Goal: Information Seeking & Learning: Learn about a topic

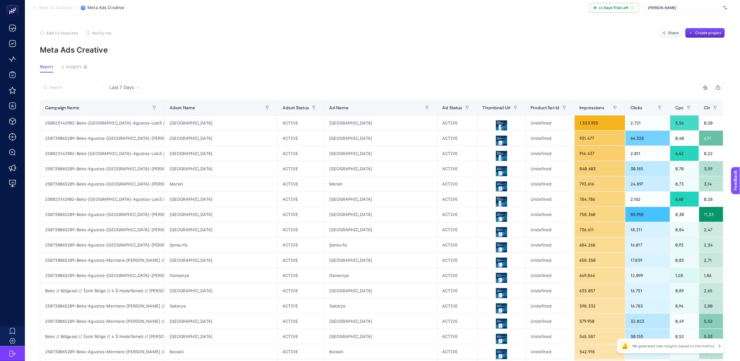
click at [90, 7] on span "Meta Ads Creative" at bounding box center [105, 7] width 37 height 5
click at [50, 7] on span "Back To Analysis" at bounding box center [55, 7] width 33 height 5
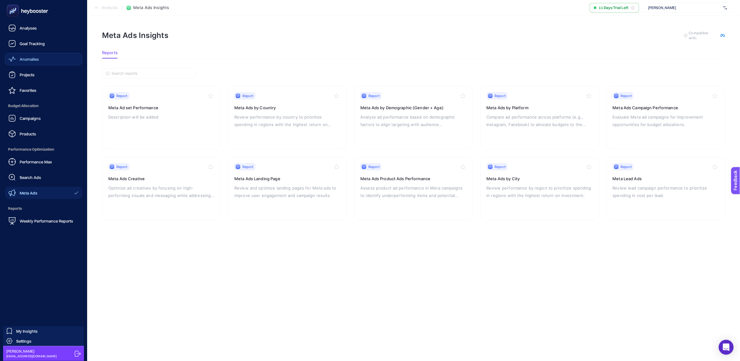
click at [41, 57] on link "Anomalies" at bounding box center [43, 59] width 77 height 12
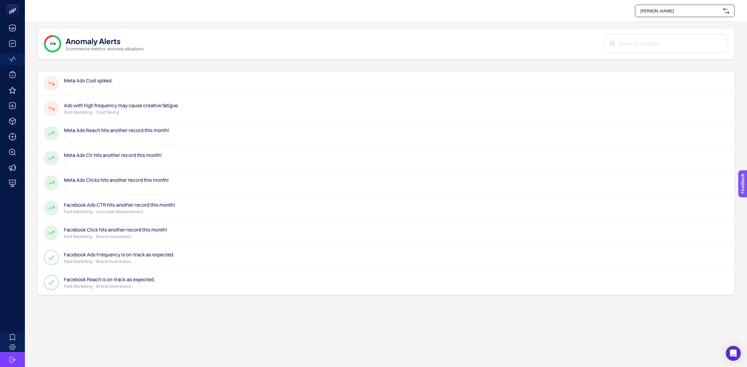
click at [117, 106] on h4 "Ads with high frequency may cause creative fatigue." at bounding box center [121, 105] width 115 height 7
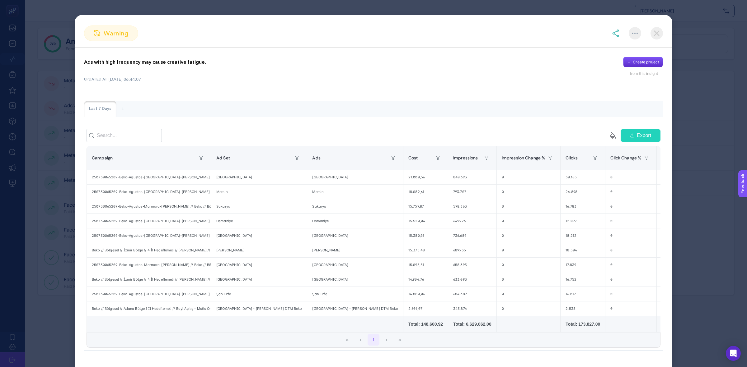
click at [698, 175] on section "warning Ads with high frequency may cause creative fatigue. Create project from…" at bounding box center [373, 183] width 747 height 367
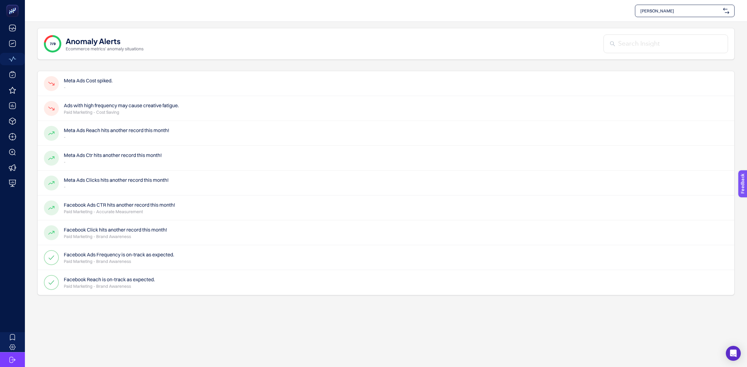
click at [95, 86] on p "-" at bounding box center [88, 87] width 49 height 6
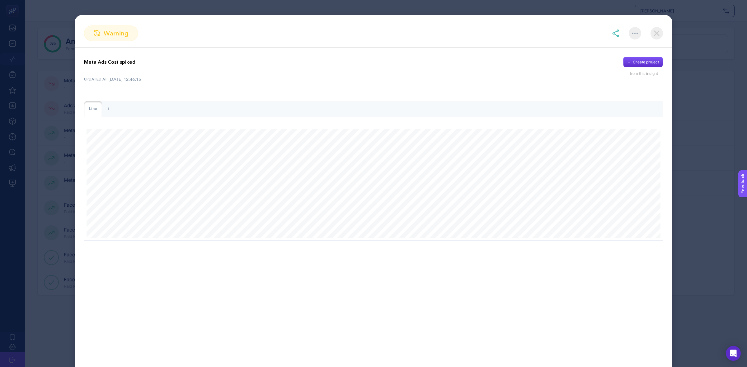
click at [716, 196] on section "warning Meta Ads Cost spiked. Create project from this insight UPDATED AT [DATE…" at bounding box center [373, 183] width 747 height 367
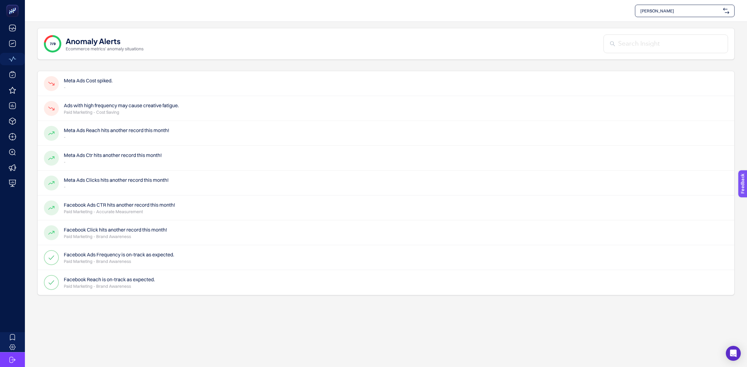
click at [146, 105] on h4 "Ads with high frequency may cause creative fatigue." at bounding box center [121, 105] width 115 height 7
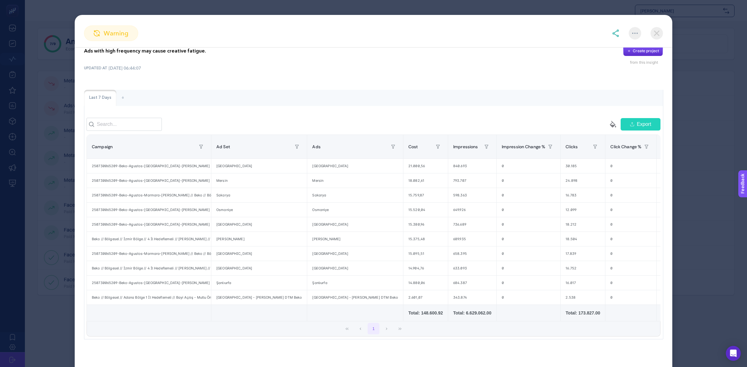
click at [58, 173] on section "warning Ads with high frequency may cause creative fatigue. Create project from…" at bounding box center [373, 183] width 747 height 367
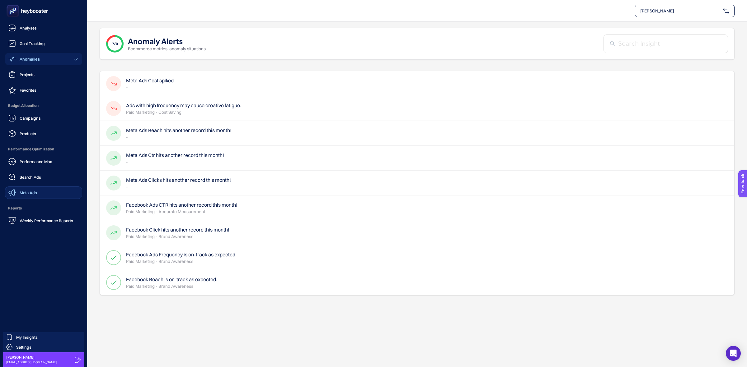
click at [52, 192] on link "Meta Ads" at bounding box center [43, 193] width 77 height 12
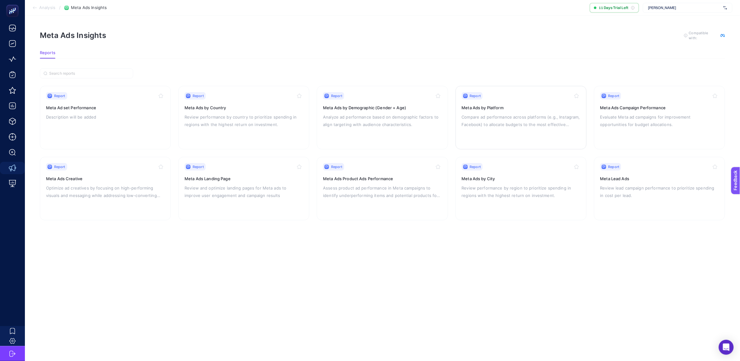
click at [493, 135] on div "Report Meta Ads by Platform Compare ad performance across platforms (e.g., Inst…" at bounding box center [521, 117] width 119 height 51
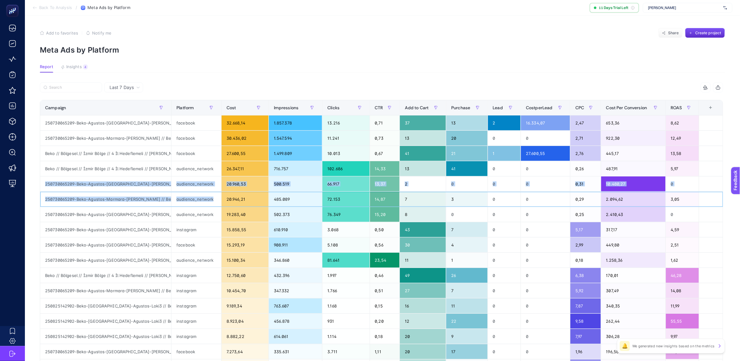
drag, startPoint x: 217, startPoint y: 194, endPoint x: 42, endPoint y: 184, distance: 175.1
click at [42, 184] on tbody "250730065209-Beko-Agustos-[GEOGRAPHIC_DATA]-[PERSON_NAME] // Beko // Bölgesel /…" at bounding box center [381, 267] width 683 height 305
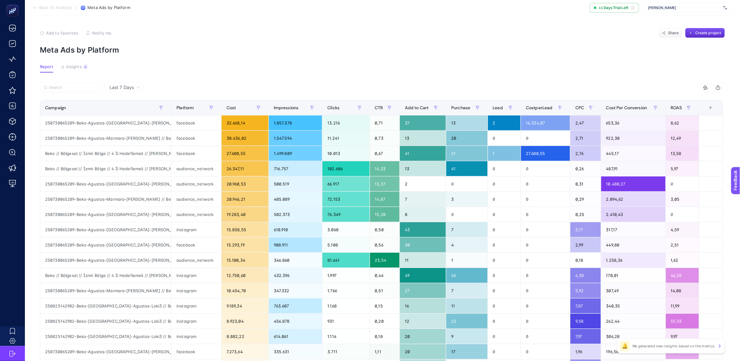
click at [245, 36] on div "Add to favorites false Notify me Share Create project" at bounding box center [382, 33] width 685 height 10
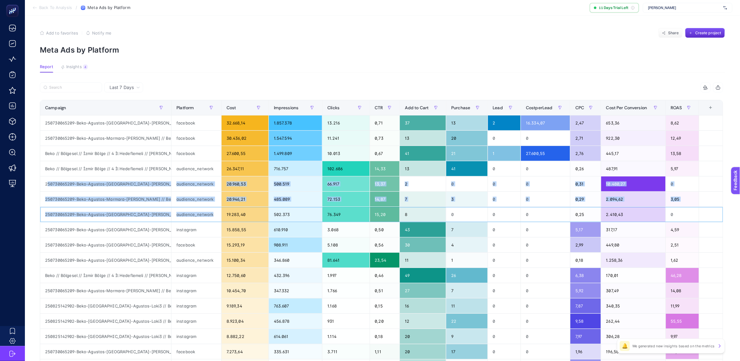
drag, startPoint x: 219, startPoint y: 217, endPoint x: 47, endPoint y: 187, distance: 175.2
click at [47, 187] on tbody "250730065209-Beko-Agustos-[GEOGRAPHIC_DATA]-[PERSON_NAME] // Beko // Bölgesel /…" at bounding box center [381, 267] width 683 height 305
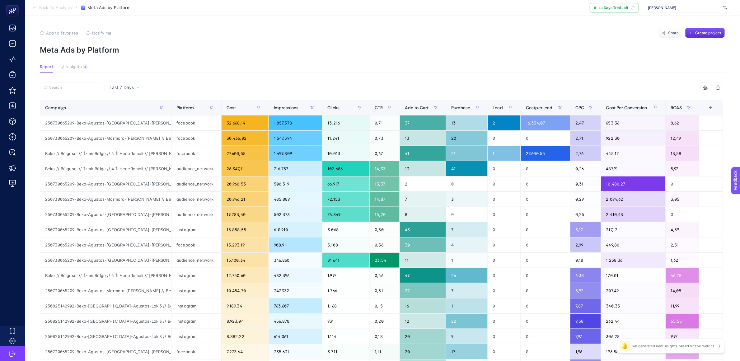
click at [189, 82] on article "Add to favorites false Notify me Share Create project Meta Ads by Platform Repo…" at bounding box center [382, 259] width 715 height 486
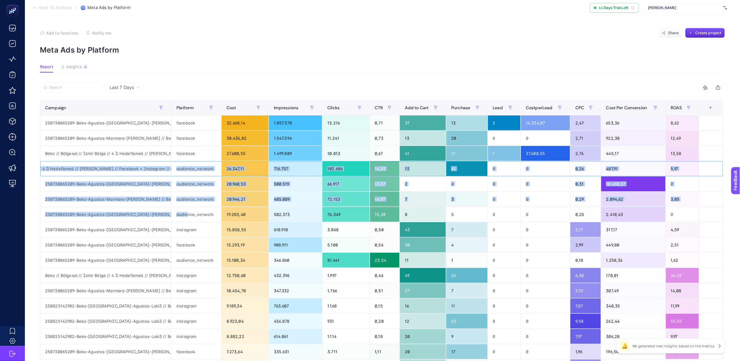
scroll to position [0, 164]
drag, startPoint x: 45, startPoint y: 167, endPoint x: 214, endPoint y: 220, distance: 176.6
click at [214, 220] on tbody "250730065209-Beko-Agustos-[GEOGRAPHIC_DATA]-[PERSON_NAME] // Beko // Bölgesel /…" at bounding box center [381, 267] width 683 height 305
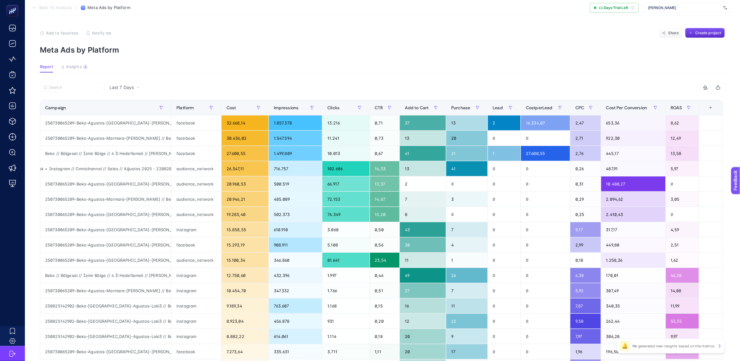
click at [308, 52] on p "Meta Ads by Platform" at bounding box center [382, 49] width 685 height 9
drag, startPoint x: 172, startPoint y: 105, endPoint x: 207, endPoint y: 106, distance: 35.2
click at [207, 106] on div "11 items selected Campaign Platform Cost Impressions Clicks CTR Add to Cart Pur…" at bounding box center [381, 267] width 683 height 370
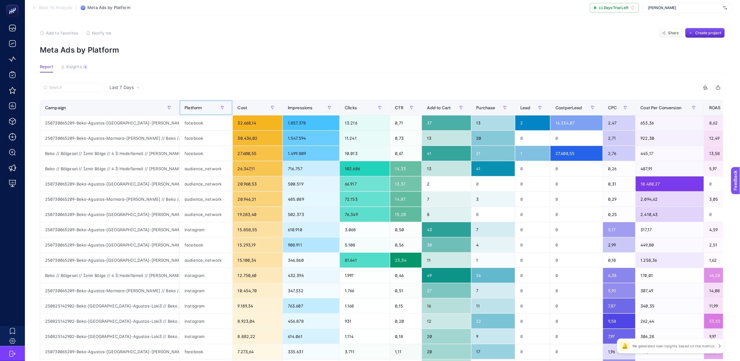
drag, startPoint x: 181, startPoint y: 104, endPoint x: 183, endPoint y: 79, distance: 25.0
click at [183, 79] on article "Add to favorites false Notify me Share Create project Meta Ads by Platform Repo…" at bounding box center [382, 259] width 715 height 486
drag, startPoint x: 180, startPoint y: 105, endPoint x: 340, endPoint y: 104, distance: 159.9
click at [340, 104] on div "11 items selected Campaign Platform Cost Impressions Clicks CTR Add to Cart Pur…" at bounding box center [381, 267] width 683 height 370
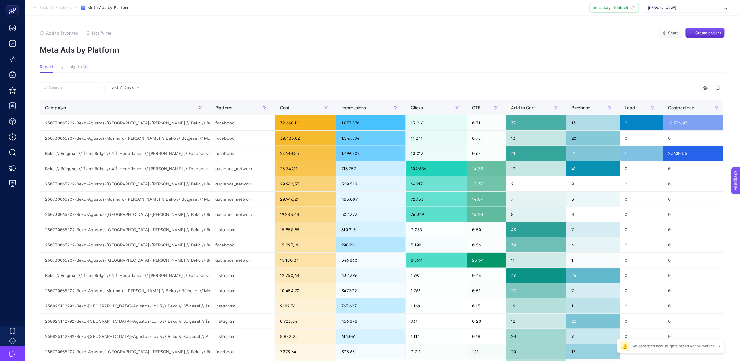
click at [293, 61] on article "Add to favorites false Notify me Share Create project Meta Ads by Platform Repo…" at bounding box center [382, 259] width 715 height 486
drag, startPoint x: 282, startPoint y: 184, endPoint x: 313, endPoint y: 181, distance: 31.2
click at [313, 181] on div "20.960,53" at bounding box center [305, 183] width 61 height 15
click at [312, 64] on section "Report Insights 4 We generated new insights based on the metrics" at bounding box center [382, 68] width 685 height 8
drag, startPoint x: 281, startPoint y: 184, endPoint x: 312, endPoint y: 185, distance: 31.5
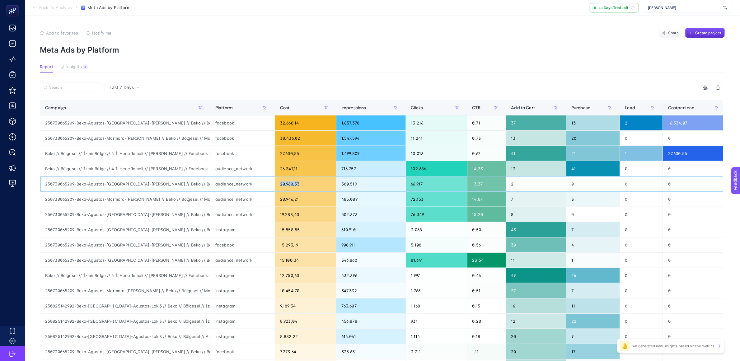
click at [312, 185] on div "20.960,53" at bounding box center [305, 183] width 61 height 15
click at [336, 82] on article "Add to favorites false Notify me Share Create project Meta Ads by Platform Repo…" at bounding box center [382, 259] width 715 height 486
drag, startPoint x: 426, startPoint y: 171, endPoint x: 387, endPoint y: 163, distance: 40.3
click at [387, 163] on tr "Beko // Bölgesel // İzmir Bölge // 4 İl Hedeflemeli // [PERSON_NAME] // Faceboo…" at bounding box center [482, 168] width 885 height 15
click at [393, 67] on section "Report Insights 4 We generated new insights based on the metrics" at bounding box center [382, 68] width 685 height 8
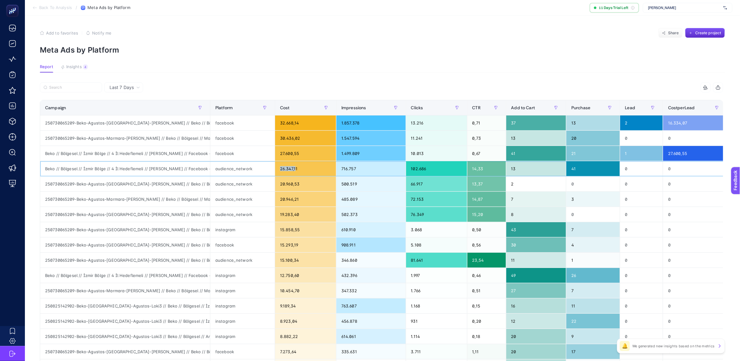
drag, startPoint x: 296, startPoint y: 168, endPoint x: 266, endPoint y: 168, distance: 30.2
click at [266, 168] on tr "Beko // Bölgesel // İzmir Bölge // 4 İl Hedeflemeli // [PERSON_NAME] // Faceboo…" at bounding box center [482, 168] width 885 height 15
drag, startPoint x: 409, startPoint y: 166, endPoint x: 425, endPoint y: 169, distance: 16.5
click at [425, 169] on div "102.686" at bounding box center [436, 168] width 61 height 15
click at [436, 84] on div "11 items selected" at bounding box center [552, 87] width 342 height 10
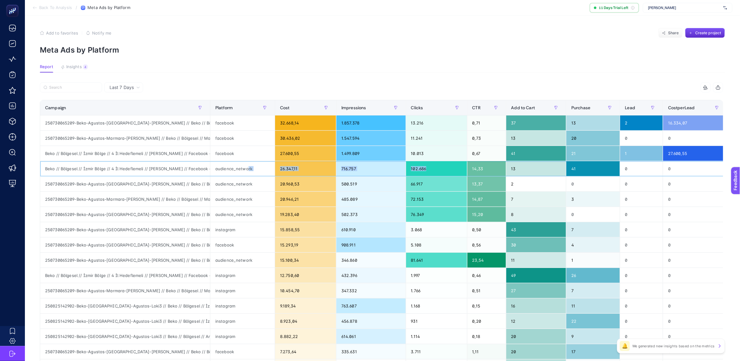
drag, startPoint x: 249, startPoint y: 168, endPoint x: 450, endPoint y: 175, distance: 201.7
click at [450, 175] on tr "Beko // Bölgesel // İzmir Bölge // 4 İl Hedeflemeli // [PERSON_NAME] // Faceboo…" at bounding box center [482, 168] width 885 height 15
click at [499, 72] on section "Report Insights 4 We generated new insights based on the metrics" at bounding box center [382, 68] width 685 height 8
click at [233, 167] on div "audience_network" at bounding box center [242, 168] width 64 height 15
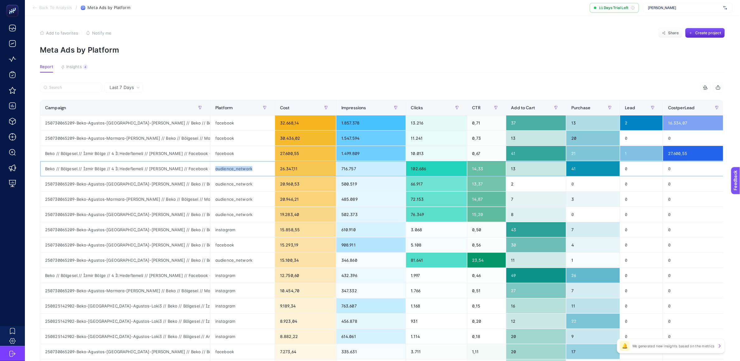
click at [233, 167] on div "audience_network" at bounding box center [242, 168] width 64 height 15
click at [430, 57] on article "Add to favorites false Notify me Share Create project Meta Ads by Platform Repo…" at bounding box center [382, 259] width 715 height 486
drag, startPoint x: 211, startPoint y: 108, endPoint x: 246, endPoint y: 109, distance: 35.5
click at [246, 109] on div "11 items selected Campaign Platform Cost Impressions Clicks CTR Add to Cart Pur…" at bounding box center [381, 267] width 683 height 370
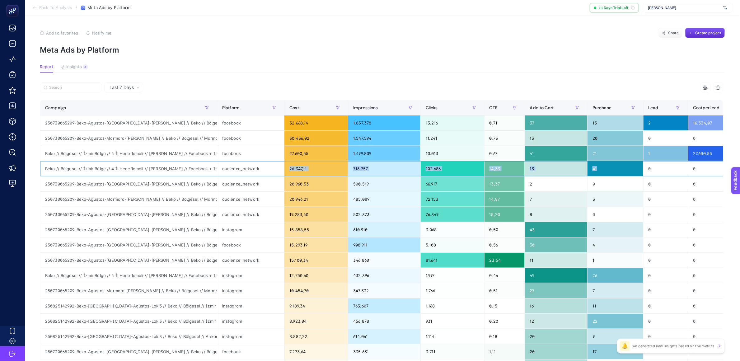
drag, startPoint x: 291, startPoint y: 169, endPoint x: 603, endPoint y: 170, distance: 311.4
click at [603, 170] on tr "Beko // Bölgesel // İzmir Bölge // 4 İl Hedeflemeli // [PERSON_NAME] // Faceboo…" at bounding box center [500, 168] width 920 height 15
click at [361, 90] on div at bounding box center [211, 89] width 342 height 14
drag, startPoint x: 231, startPoint y: 168, endPoint x: 441, endPoint y: 164, distance: 210.7
click at [441, 164] on tr "Beko // Bölgesel // İzmir Bölge // 4 İl Hedeflemeli // [PERSON_NAME] // Faceboo…" at bounding box center [500, 168] width 920 height 15
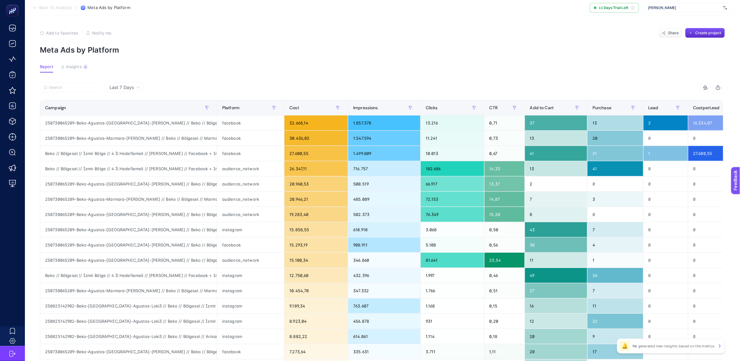
click at [348, 75] on article "Add to favorites false Notify me Share Create project Meta Ads by Platform Repo…" at bounding box center [382, 259] width 715 height 486
click at [592, 168] on div "41" at bounding box center [614, 168] width 55 height 15
click at [605, 170] on div "41" at bounding box center [614, 168] width 55 height 15
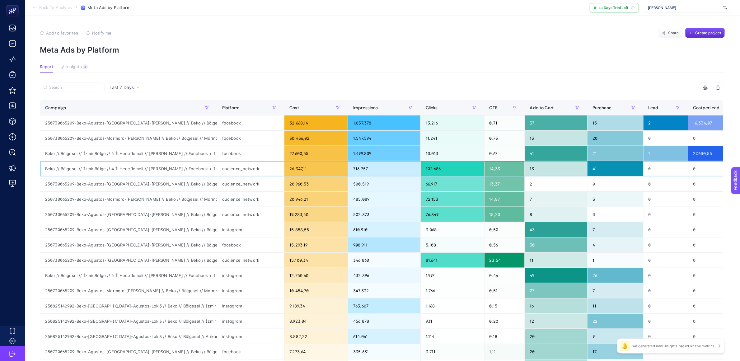
click at [179, 169] on div "Beko // Bölgesel // İzmir Bölge // 4 İl Hedeflemeli // [PERSON_NAME] // Faceboo…" at bounding box center [128, 168] width 177 height 15
click at [296, 170] on div "26.347,11" at bounding box center [315, 168] width 63 height 15
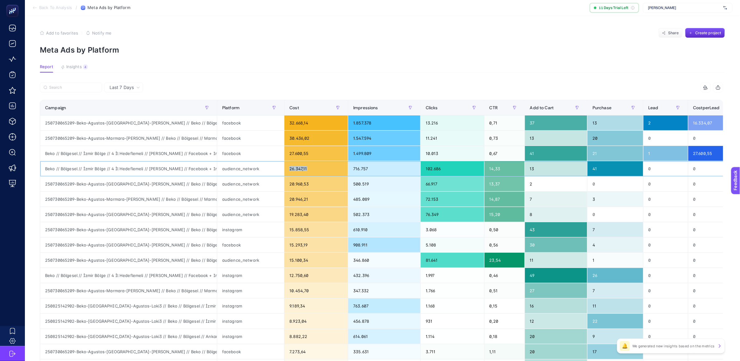
click at [296, 170] on div "26.347,11" at bounding box center [315, 168] width 63 height 15
click at [353, 60] on article "Add to favorites false Notify me Share Create project Meta Ads by Platform Repo…" at bounding box center [382, 259] width 715 height 486
drag, startPoint x: 440, startPoint y: 168, endPoint x: 416, endPoint y: 168, distance: 23.6
click at [416, 168] on tr "Beko // Bölgesel // İzmir Bölge // 4 İl Hedeflemeli // [PERSON_NAME] // Faceboo…" at bounding box center [500, 168] width 920 height 15
click at [472, 50] on p "Meta Ads by Platform" at bounding box center [382, 49] width 685 height 9
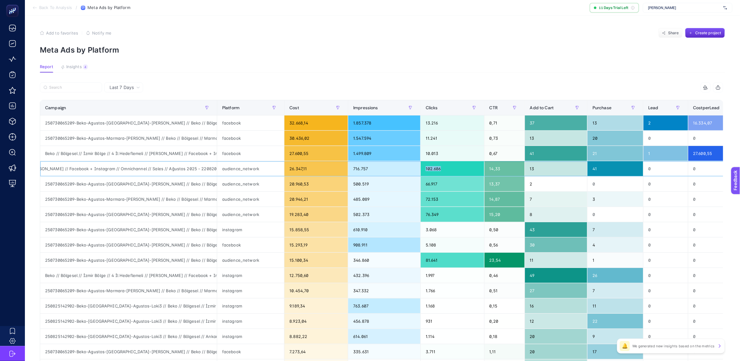
drag, startPoint x: 438, startPoint y: 169, endPoint x: 416, endPoint y: 167, distance: 21.9
click at [416, 167] on tr "Beko // Bölgesel // İzmir Bölge // 4 İl Hedeflemeli // [PERSON_NAME] // Faceboo…" at bounding box center [500, 168] width 920 height 15
click at [457, 65] on section "Report Insights 4 We generated new insights based on the metrics" at bounding box center [382, 68] width 685 height 8
drag, startPoint x: 604, startPoint y: 169, endPoint x: 582, endPoint y: 166, distance: 21.7
click at [582, 166] on tr "Beko // Bölgesel // İzmir Bölge // 4 İl Hedeflemeli // [PERSON_NAME] // Faceboo…" at bounding box center [500, 168] width 920 height 15
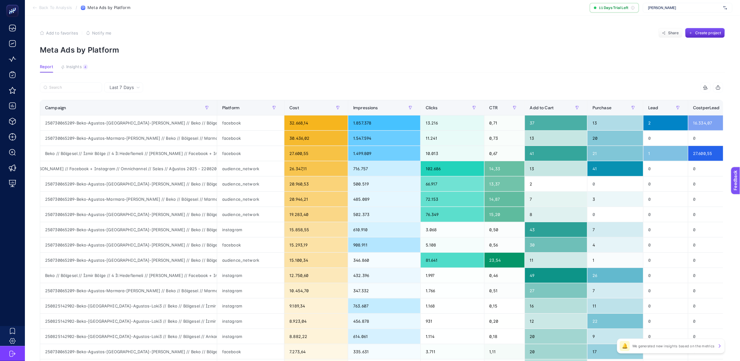
click at [538, 65] on section "Report Insights 4 We generated new insights based on the metrics" at bounding box center [382, 68] width 685 height 8
click at [134, 89] on div "Last 7 Days" at bounding box center [124, 87] width 35 height 4
click at [133, 86] on span "Last 7 Days" at bounding box center [122, 87] width 24 height 6
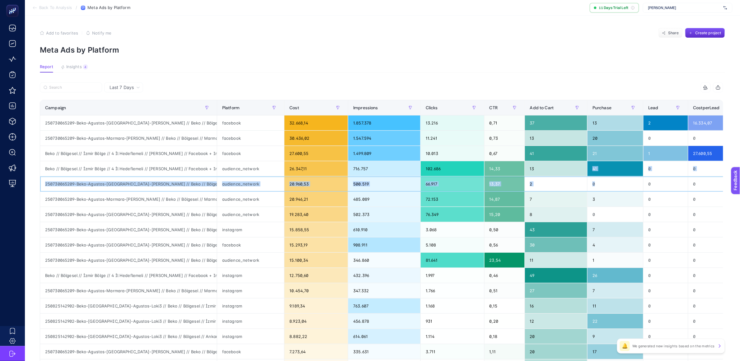
drag, startPoint x: 596, startPoint y: 184, endPoint x: 590, endPoint y: 167, distance: 17.9
click at [590, 167] on tbody "250730065209-Beko-Agustos-[GEOGRAPHIC_DATA]-[PERSON_NAME] // Beko // Bölgesel /…" at bounding box center [500, 267] width 920 height 305
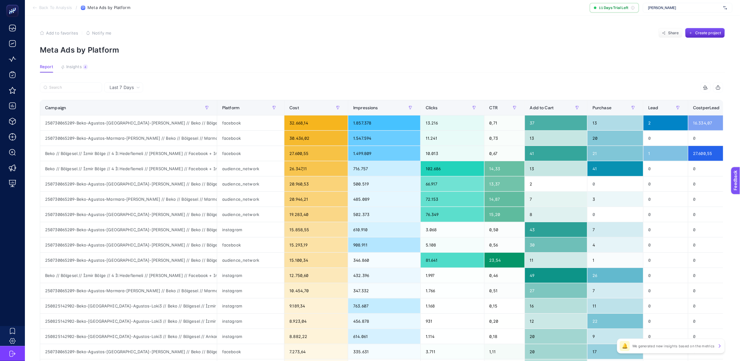
click at [556, 58] on article "Add to favorites false Notify me Share Create project Meta Ads by Platform Repo…" at bounding box center [382, 259] width 715 height 486
drag, startPoint x: 597, startPoint y: 167, endPoint x: 517, endPoint y: 168, distance: 80.0
click at [517, 168] on tr "Beko // Bölgesel // İzmir Bölge // 4 İl Hedeflemeli // [PERSON_NAME] // Faceboo…" at bounding box center [500, 168] width 920 height 15
click at [595, 110] on span "Purchase" at bounding box center [601, 107] width 19 height 5
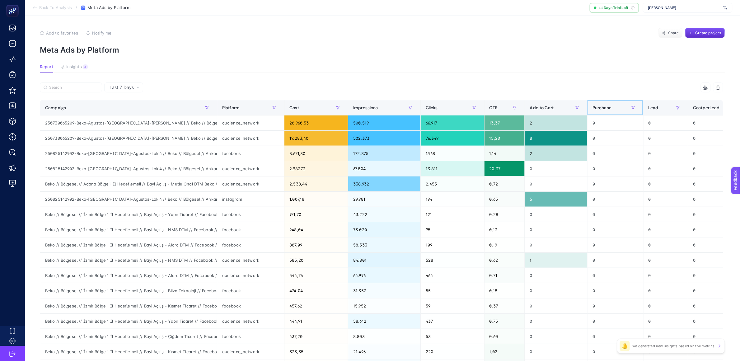
click at [605, 110] on span "Purchase" at bounding box center [601, 107] width 19 height 5
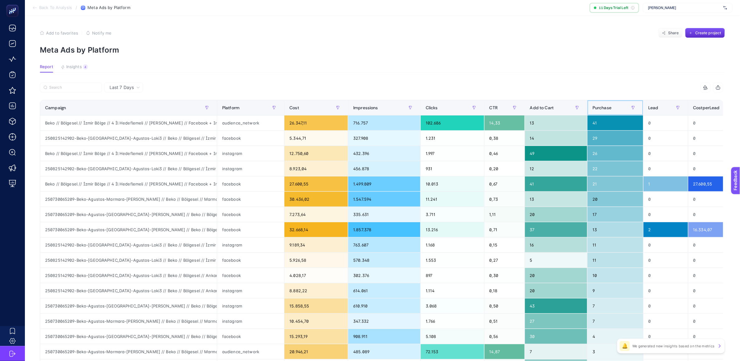
click at [600, 110] on span "Purchase" at bounding box center [601, 107] width 19 height 5
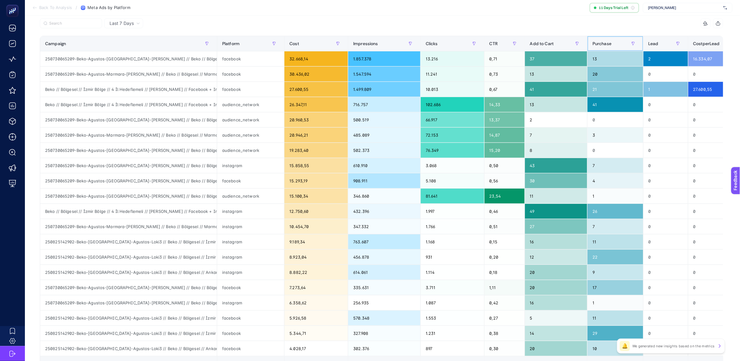
scroll to position [63, 0]
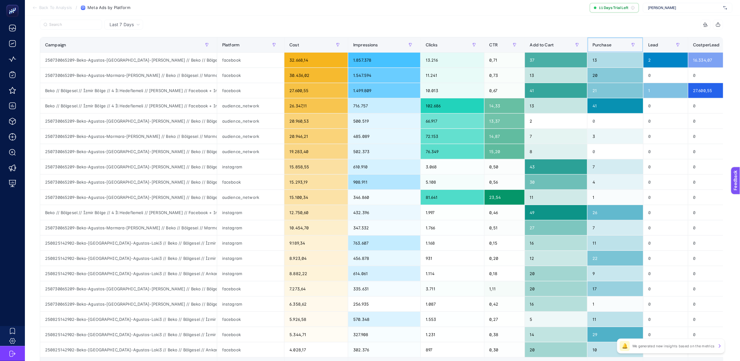
click at [598, 40] on div "Purchase" at bounding box center [614, 45] width 45 height 10
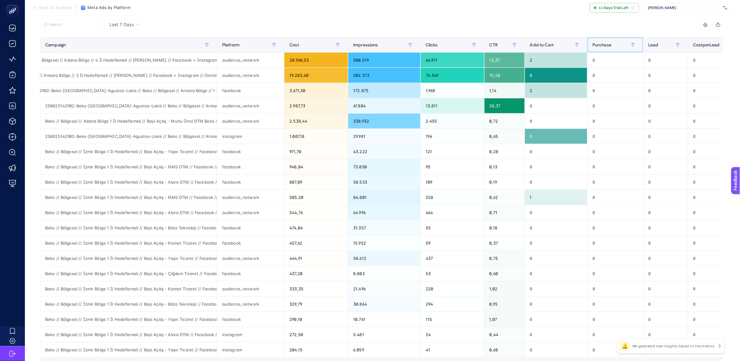
scroll to position [0, 25]
click at [90, 91] on div "250825142902-Beko-[GEOGRAPHIC_DATA]-Agustos-Loki4 // Beko // Bölgesel // Ankara…" at bounding box center [128, 90] width 177 height 15
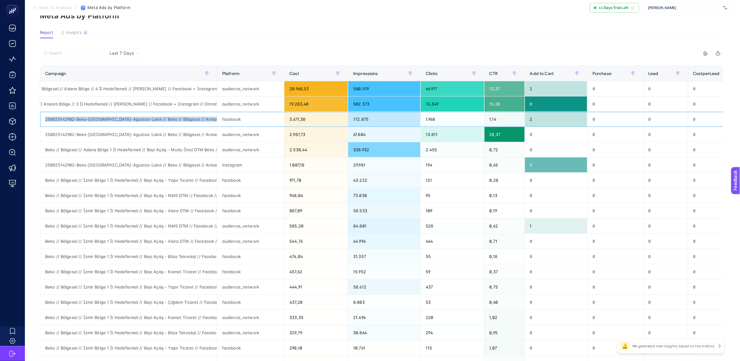
scroll to position [30, 0]
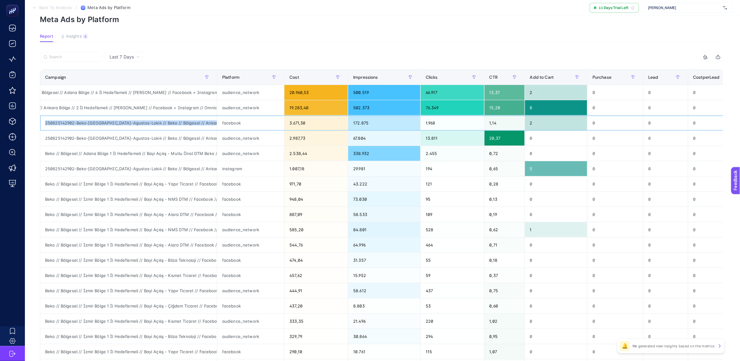
copy tr "250825142902-Beko-[GEOGRAPHIC_DATA]-Agustos-Loki4 // Beko // Bölgesel // Ankara…"
click at [74, 57] on input "Search" at bounding box center [73, 57] width 49 height 5
paste input "250825142902-Beko-[GEOGRAPHIC_DATA]-Agustos-Loki4 // Beko // Bölgesel // Ankara…"
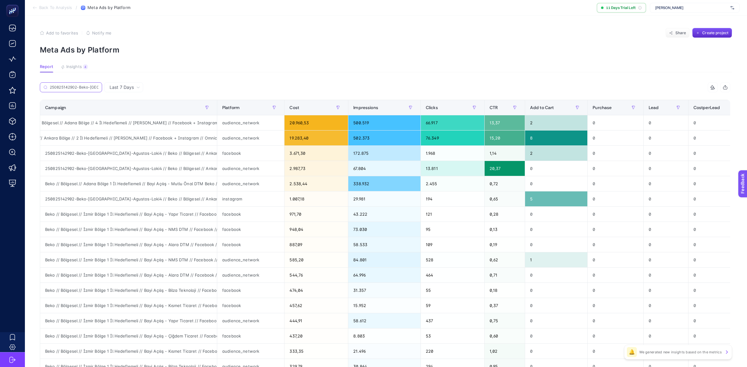
scroll to position [0, 358]
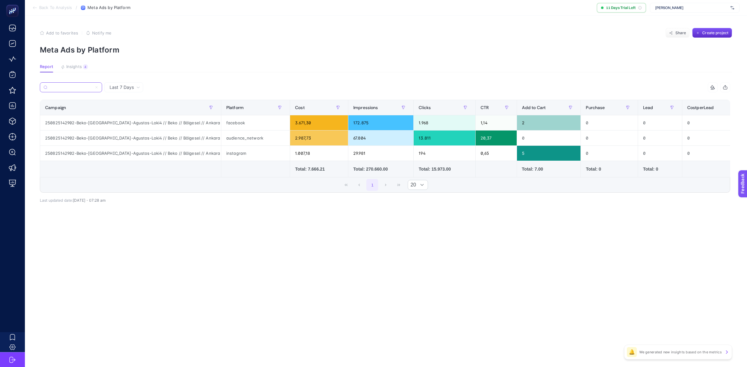
type input "250825142902-Beko-[GEOGRAPHIC_DATA]-Agustos-Loki4 // Beko // Bölgesel // Ankara…"
click at [296, 48] on p "Meta Ads by Platform" at bounding box center [386, 49] width 692 height 9
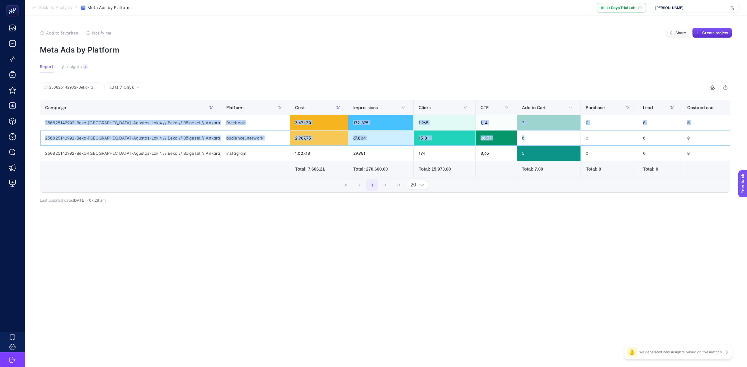
drag, startPoint x: 534, startPoint y: 136, endPoint x: 540, endPoint y: 83, distance: 53.3
click at [540, 83] on div "250825142902-Beko-[GEOGRAPHIC_DATA]-Agustos-Loki4 // Beko // Bölgesel // Ankara…" at bounding box center [385, 137] width 690 height 110
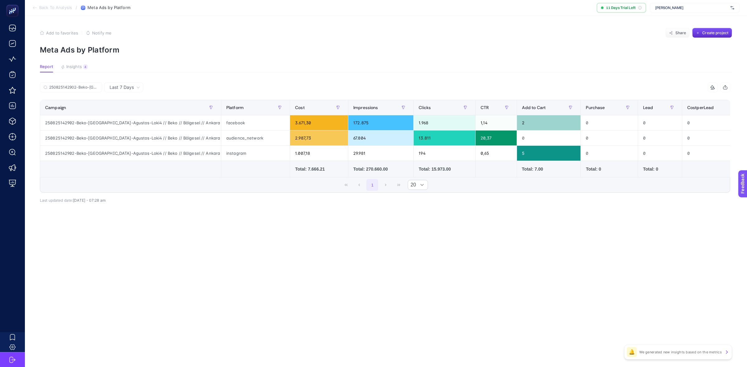
click at [528, 54] on p "Meta Ads by Platform" at bounding box center [386, 49] width 692 height 9
drag, startPoint x: 549, startPoint y: 150, endPoint x: 491, endPoint y: 153, distance: 58.9
click at [491, 153] on tr "250825142902-Beko-[GEOGRAPHIC_DATA]-Agustos-Loki4 // Beko // Bölgesel // Ankara…" at bounding box center [500, 153] width 920 height 15
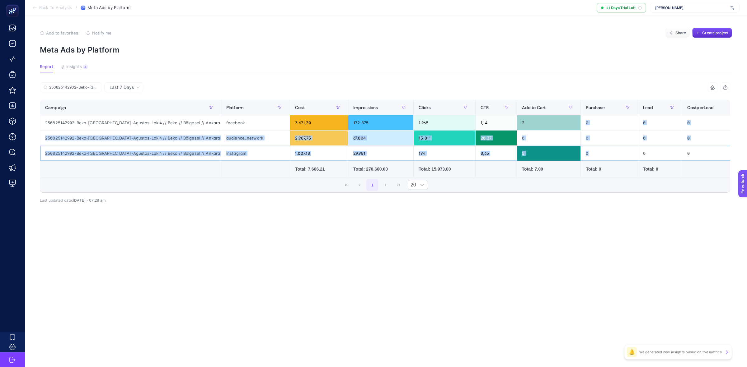
drag, startPoint x: 593, startPoint y: 159, endPoint x: 584, endPoint y: 116, distance: 43.9
click at [584, 116] on tbody "250825142902-Beko-[GEOGRAPHIC_DATA]-Agustos-Loki4 // Beko // Bölgesel // Ankara…" at bounding box center [500, 138] width 920 height 46
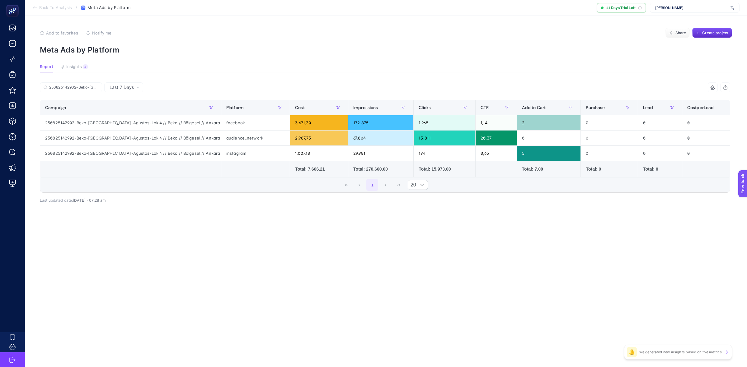
click at [551, 87] on div "11 items selected" at bounding box center [557, 87] width 345 height 10
click at [79, 86] on input "250825142902-Beko-[GEOGRAPHIC_DATA]-Agustos-Loki4 // Beko // Bölgesel // Ankara…" at bounding box center [73, 87] width 49 height 5
click at [79, 86] on input "250825142902-Beko-[GEOGRAPHIC_DATA]-Agustos-Loki4 // Beko // Bölgesel // Ankara…" at bounding box center [71, 87] width 42 height 5
click at [80, 86] on input "250825142902-Beko-[GEOGRAPHIC_DATA]-Agustos-Loki4 // Beko // Bölgesel // Ankara…" at bounding box center [71, 87] width 42 height 5
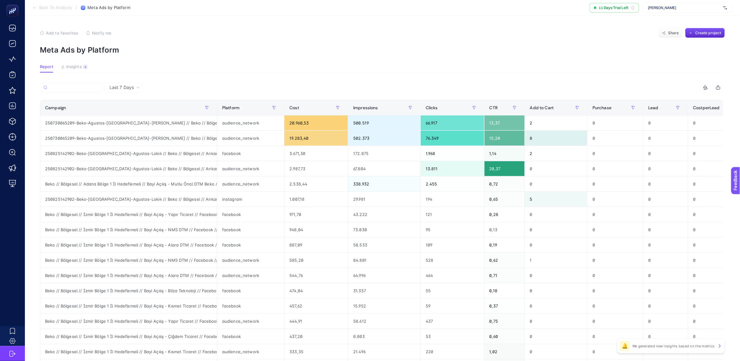
click at [494, 64] on section "Report Insights 4 We generated new insights based on the metrics" at bounding box center [382, 68] width 685 height 8
click at [604, 106] on span "Purchase" at bounding box center [601, 107] width 19 height 5
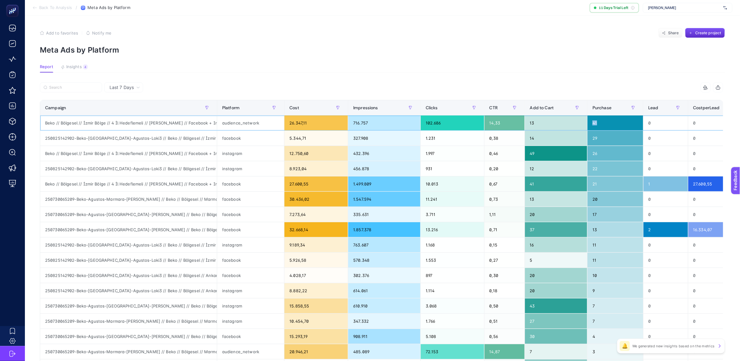
drag, startPoint x: 604, startPoint y: 122, endPoint x: 556, endPoint y: 124, distance: 47.9
click at [556, 124] on tr "Beko // Bölgesel // İzmir Bölge // 4 İl Hedeflemeli // [PERSON_NAME] // Faceboo…" at bounding box center [500, 122] width 920 height 15
click at [540, 69] on section "Report Insights 4 We generated new insights based on the metrics" at bounding box center [382, 68] width 685 height 8
click at [119, 86] on span "Last 7 Days" at bounding box center [122, 87] width 24 height 6
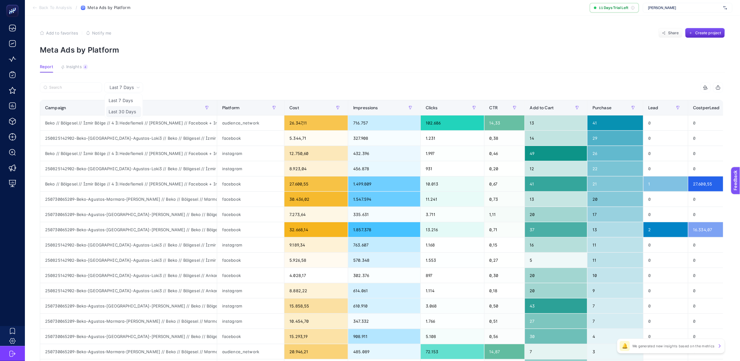
click at [134, 111] on li "Last 30 Days" at bounding box center [123, 111] width 35 height 11
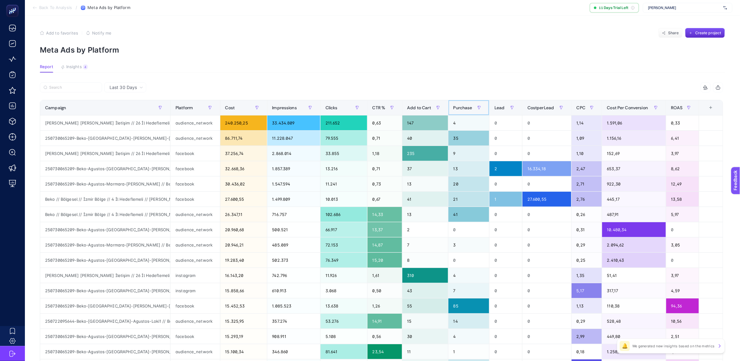
click at [463, 109] on span "Purchase" at bounding box center [462, 107] width 19 height 5
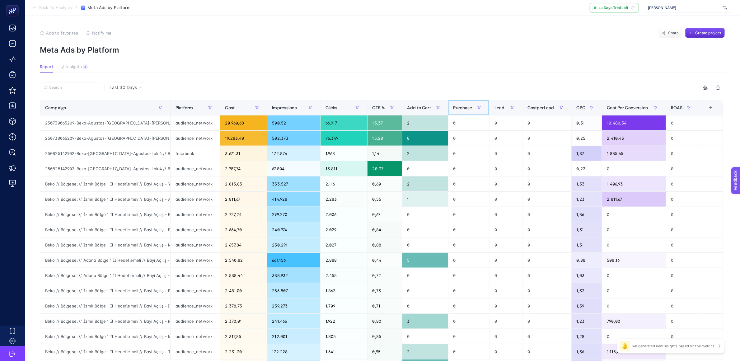
click at [464, 109] on span "Purchase" at bounding box center [462, 107] width 19 height 5
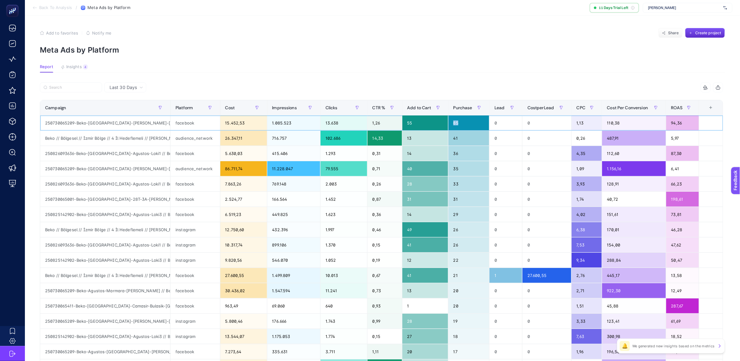
drag, startPoint x: 468, startPoint y: 120, endPoint x: 447, endPoint y: 124, distance: 21.4
click at [447, 124] on tr "250730065209-Beko-[GEOGRAPHIC_DATA]-[PERSON_NAME]-[GEOGRAPHIC_DATA] // Beko // …" at bounding box center [381, 122] width 683 height 15
click at [386, 37] on div "Add to favorites false Notify me Share Create project" at bounding box center [382, 33] width 685 height 10
drag, startPoint x: 408, startPoint y: 96, endPoint x: 464, endPoint y: 105, distance: 55.9
click at [464, 105] on div "11 items selected Campaign Platform Cost Impressions Clicks CTR % Add to Cart P…" at bounding box center [381, 267] width 683 height 370
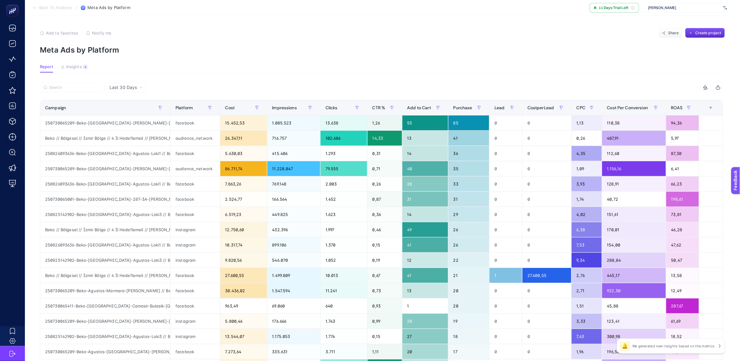
click at [459, 92] on div "11 items selected" at bounding box center [552, 87] width 342 height 10
click at [72, 86] on input "Search" at bounding box center [73, 87] width 49 height 5
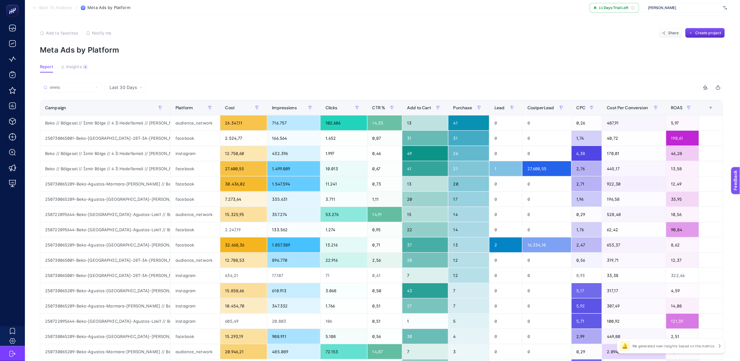
click at [456, 82] on article "Add to favorites false Notify me Share Create project Meta Ads by Platform Repo…" at bounding box center [382, 259] width 715 height 486
click at [94, 86] on input "omnic" at bounding box center [73, 87] width 49 height 5
click at [327, 91] on div "omnic" at bounding box center [211, 89] width 342 height 14
click at [81, 89] on input "omnic" at bounding box center [73, 87] width 49 height 5
type input "omnichannel"
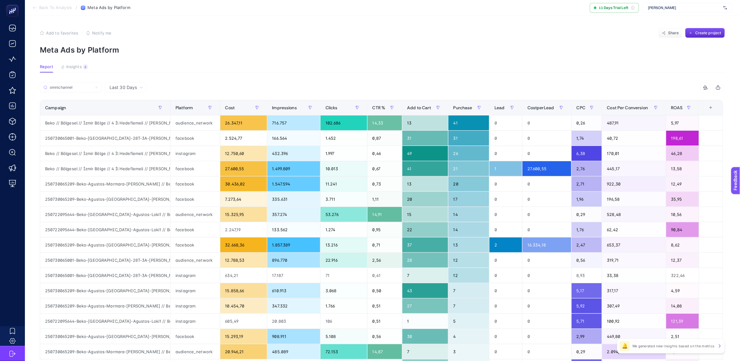
click at [257, 68] on section "Report Insights 4 We generated new insights based on the metrics" at bounding box center [382, 68] width 685 height 8
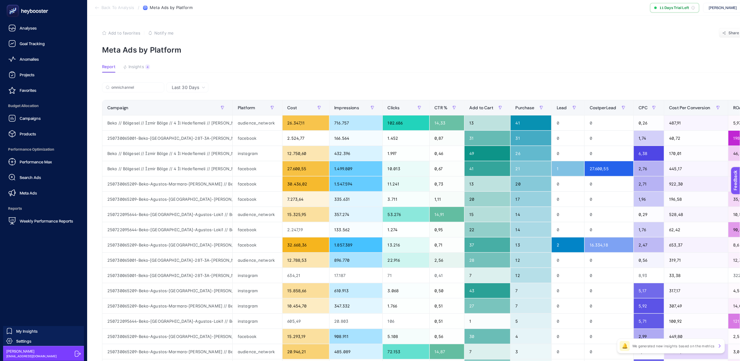
click at [26, 14] on icon at bounding box center [27, 11] width 45 height 12
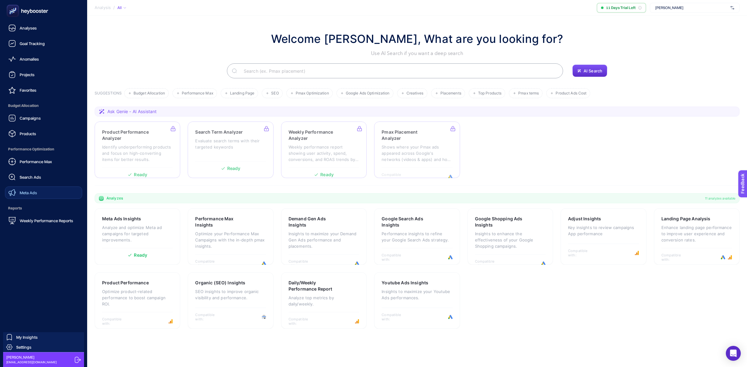
click at [54, 194] on link "Meta Ads" at bounding box center [43, 193] width 77 height 12
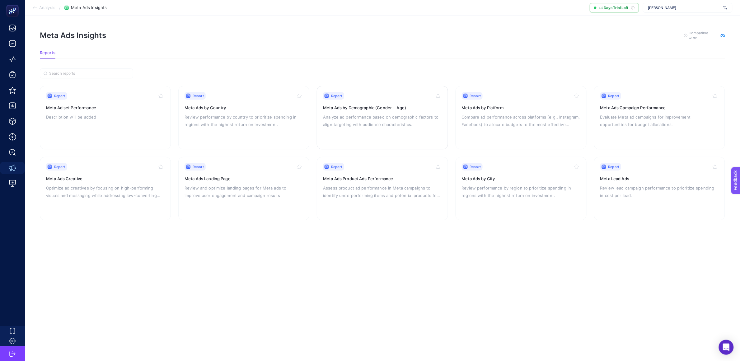
click at [391, 117] on p "Analyze ad performance based on demographic factors to align targeting with aud…" at bounding box center [382, 120] width 119 height 15
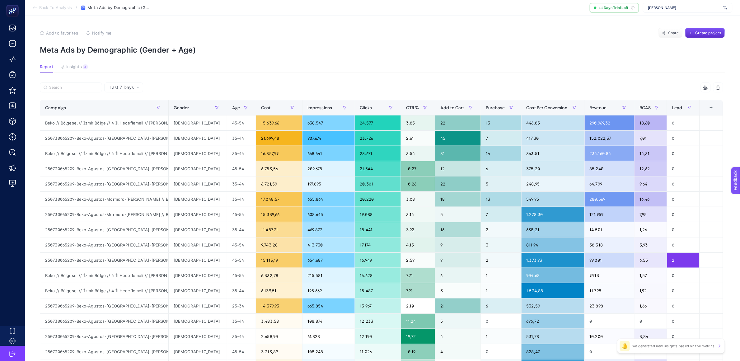
click at [83, 69] on div "4" at bounding box center [85, 66] width 5 height 5
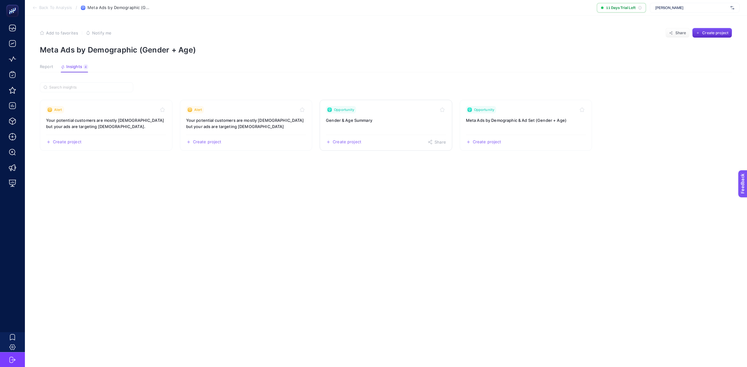
click at [370, 124] on link "Opportunity Gender & Age Summary Create project Share" at bounding box center [386, 125] width 133 height 51
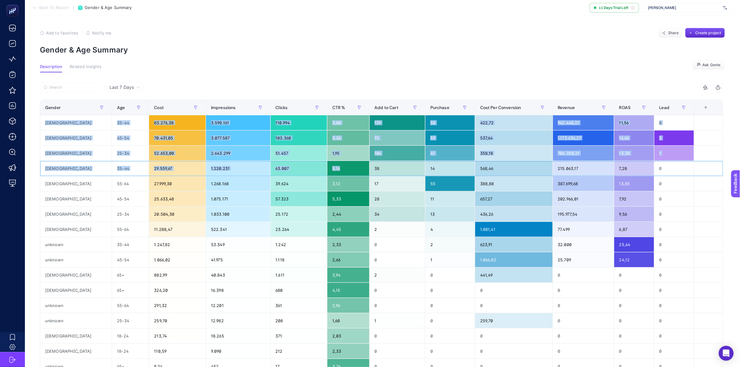
drag, startPoint x: 329, startPoint y: 161, endPoint x: 321, endPoint y: 94, distance: 68.0
click at [321, 94] on div "10 items selected Gender Age Cost Impressions Clicks CTR % Add to Cart Purchase…" at bounding box center [381, 259] width 683 height 354
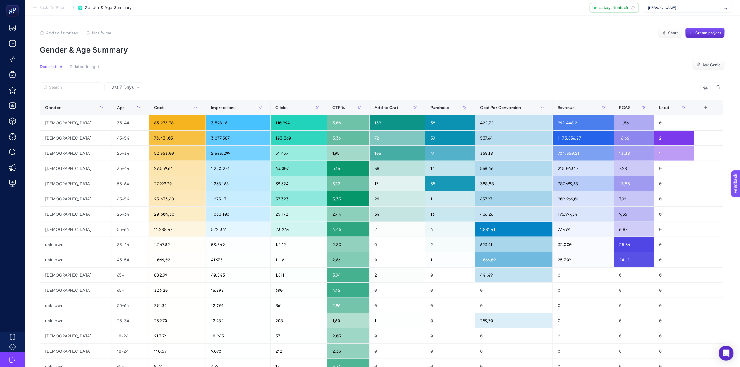
click at [278, 79] on div "Last 7 Days 10 items selected Gender Age Cost Impressions Clicks CTR % Add to C…" at bounding box center [381, 275] width 693 height 407
click at [302, 16] on article "Add to favorites false Notify me Share Create project Gender & Age Summary Desc…" at bounding box center [382, 254] width 715 height 476
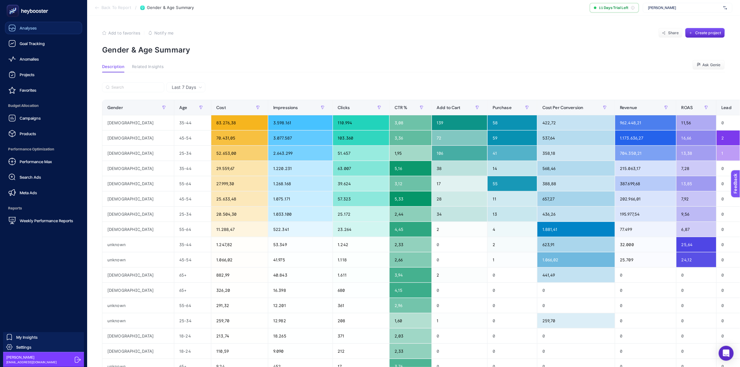
click at [41, 30] on link "Analyses" at bounding box center [43, 28] width 77 height 12
